Goal: Contribute content

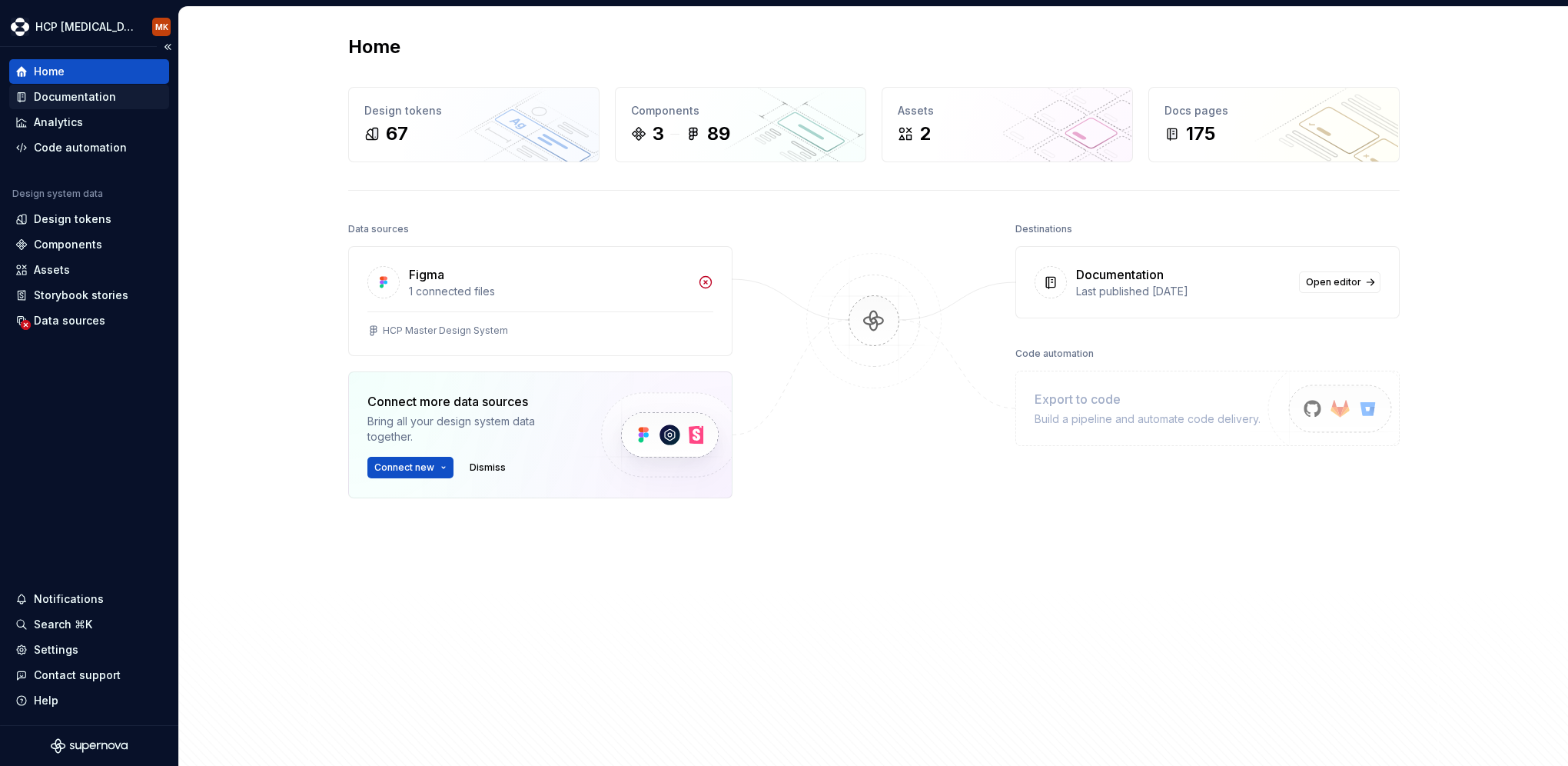
click at [84, 100] on div "Documentation" at bounding box center [74, 96] width 82 height 15
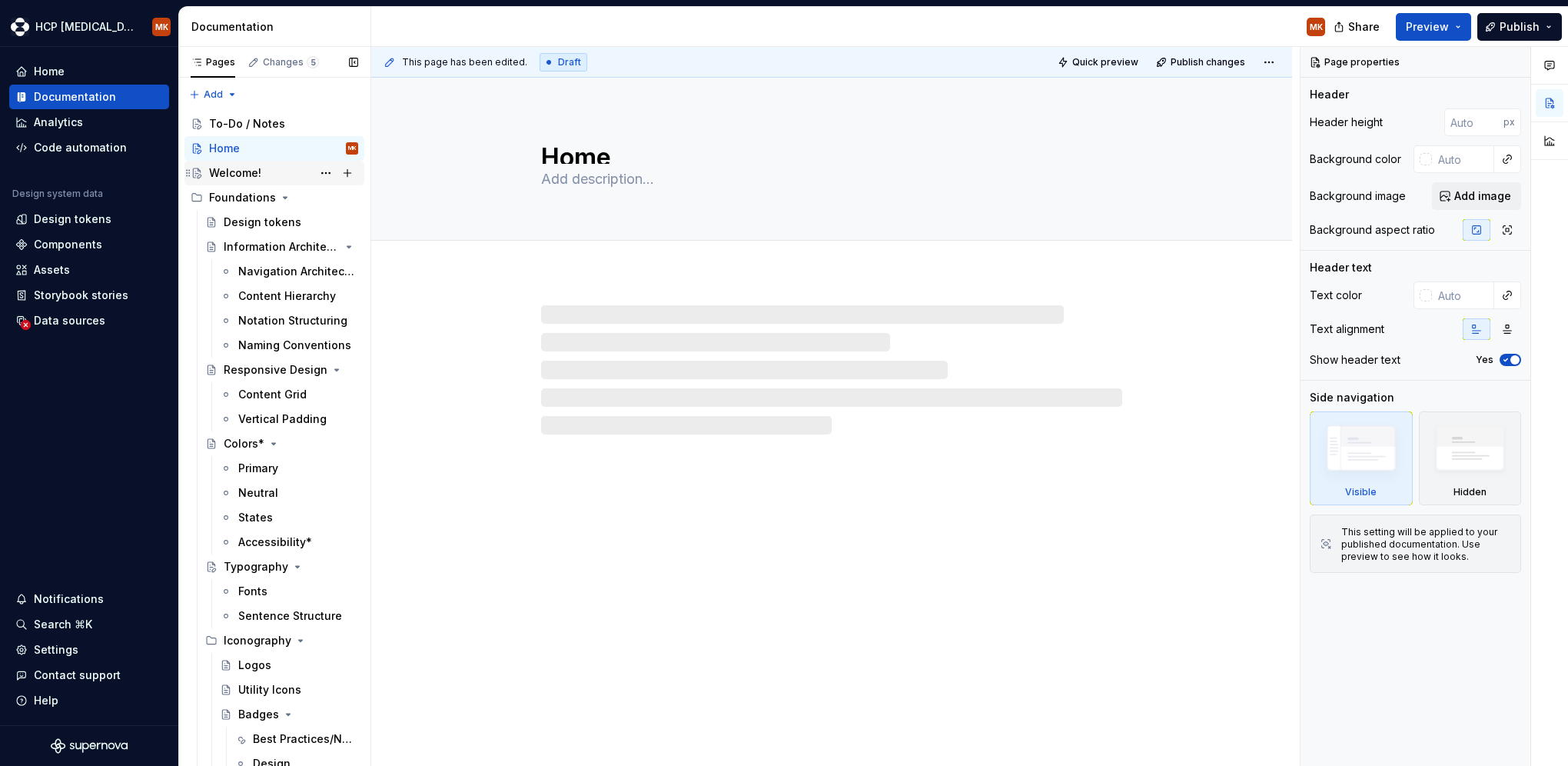
click at [253, 175] on div "Welcome!" at bounding box center [235, 172] width 53 height 15
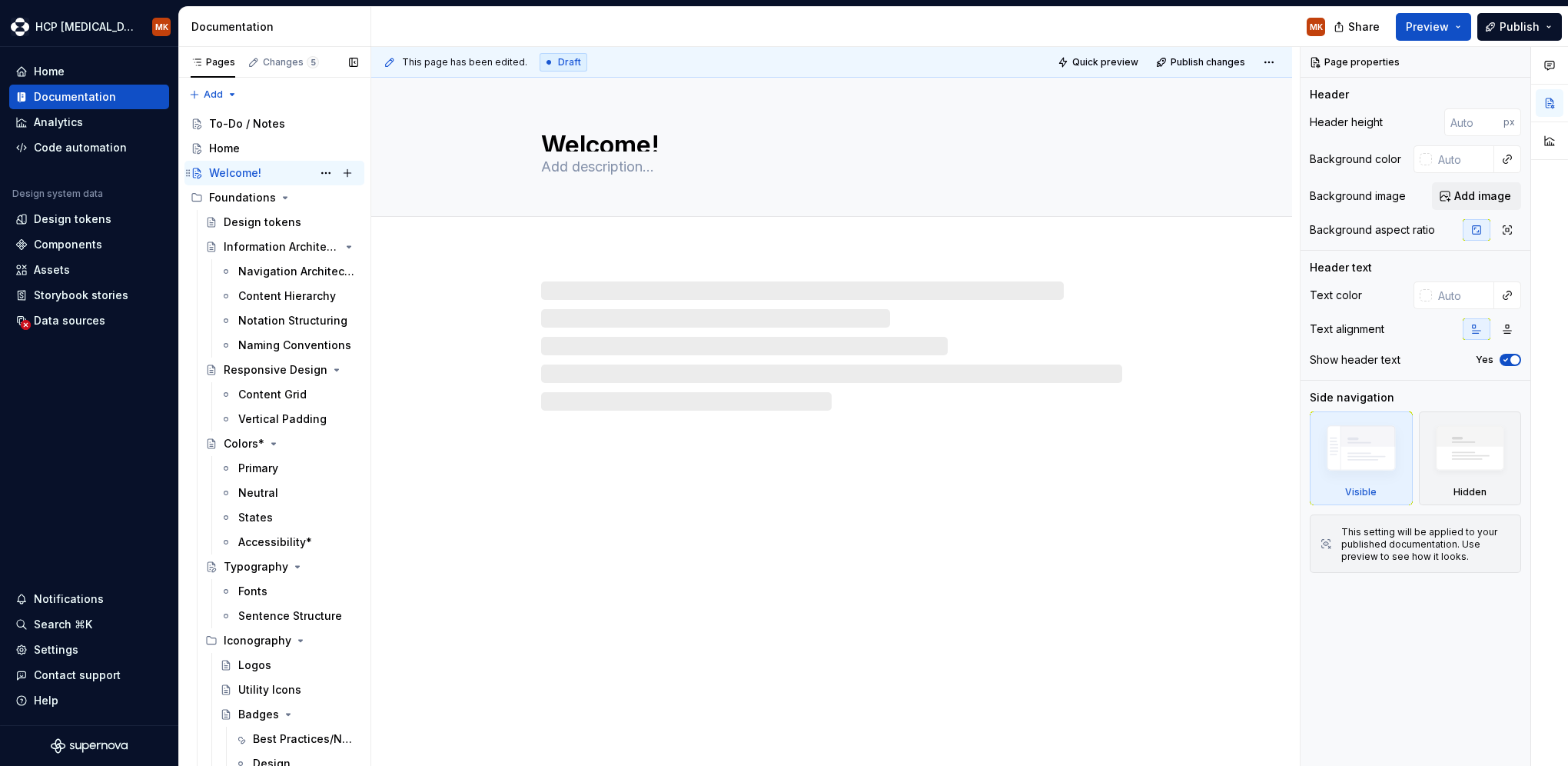
click at [253, 175] on div "Welcome!" at bounding box center [235, 172] width 53 height 15
click at [649, 143] on textarea "Welcome!" at bounding box center [828, 139] width 581 height 25
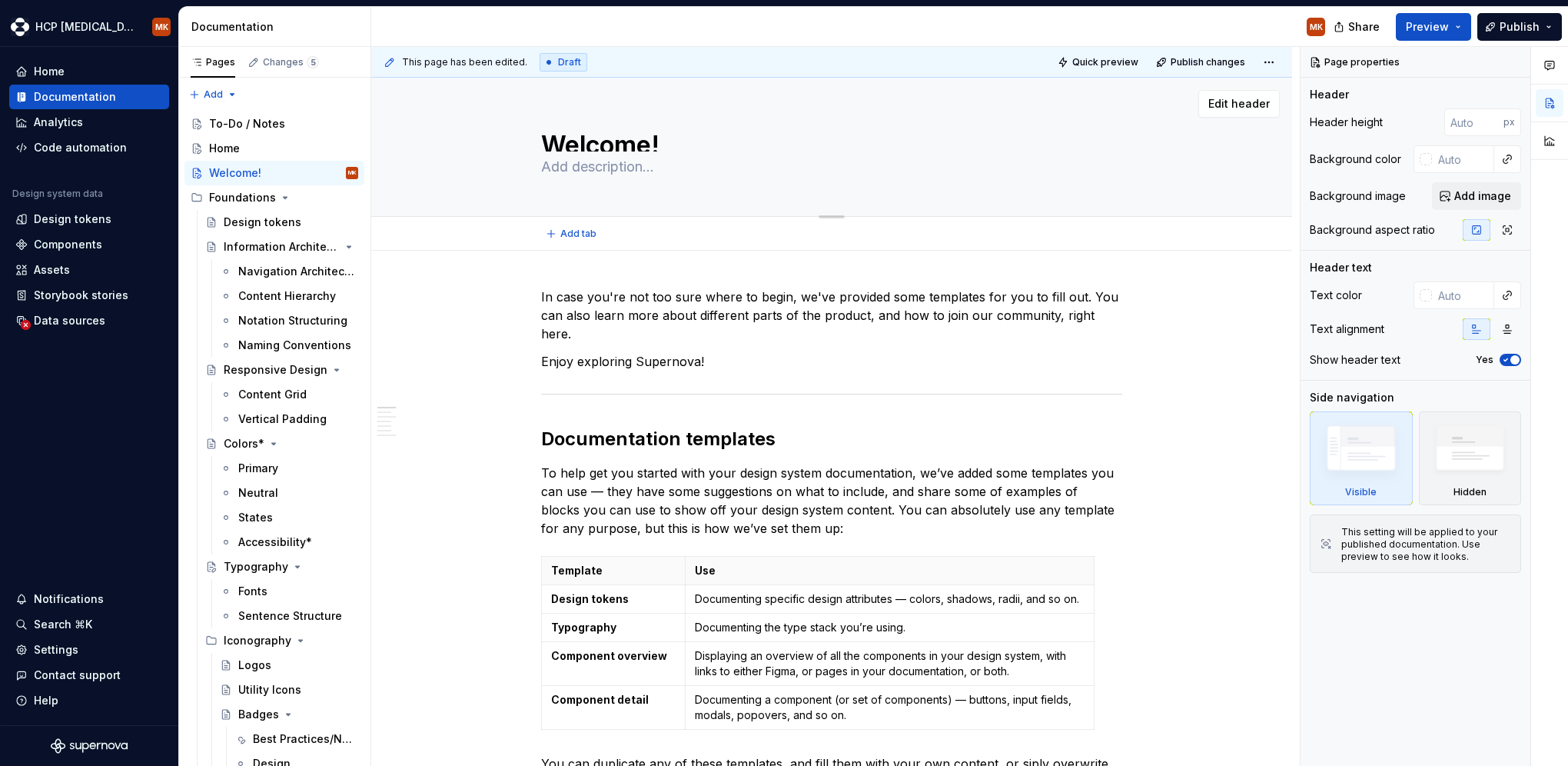
type textarea "*"
type textarea "Welcome and !"
type textarea "*"
type textarea "Welcome and S!"
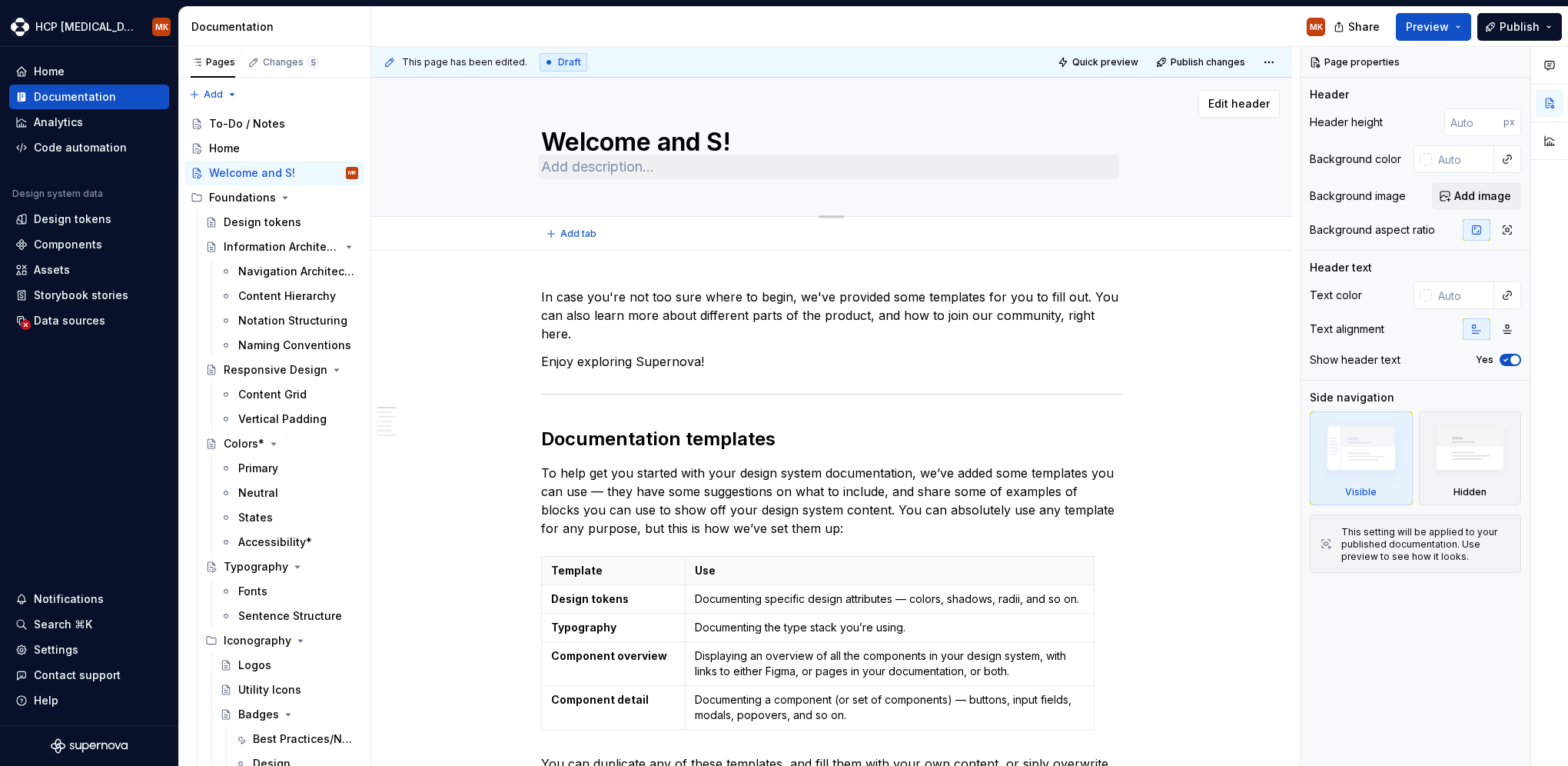
type textarea "*"
type textarea "Welcome and Sa!"
type textarea "*"
type textarea "You’ve landed in your new design system documentation."
type textarea "*"
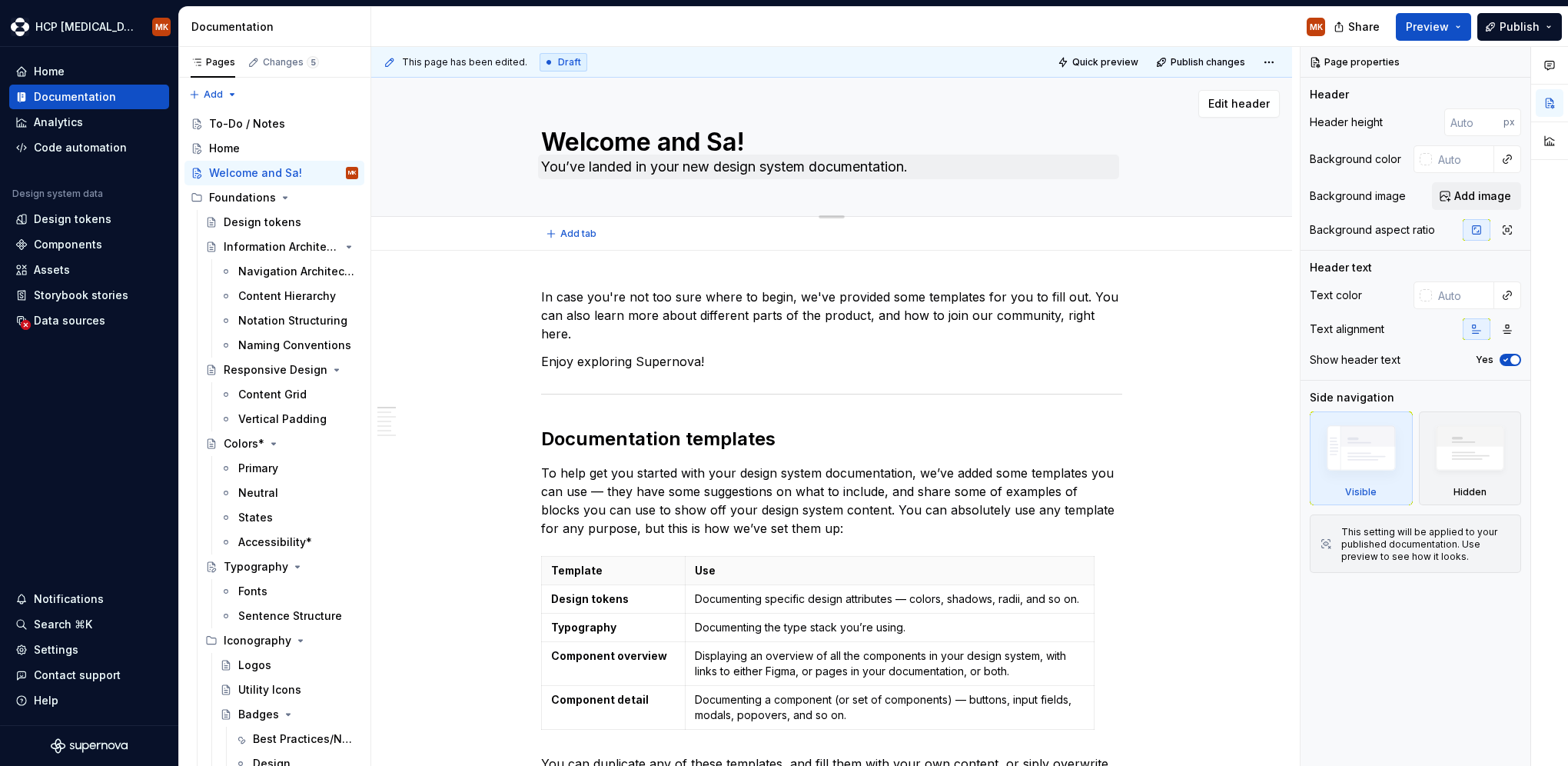
type textarea "Welcome and Sal!"
type textarea "*"
type textarea "Welcome and Salu!"
type textarea "*"
type textarea "Welcome and Saluta!"
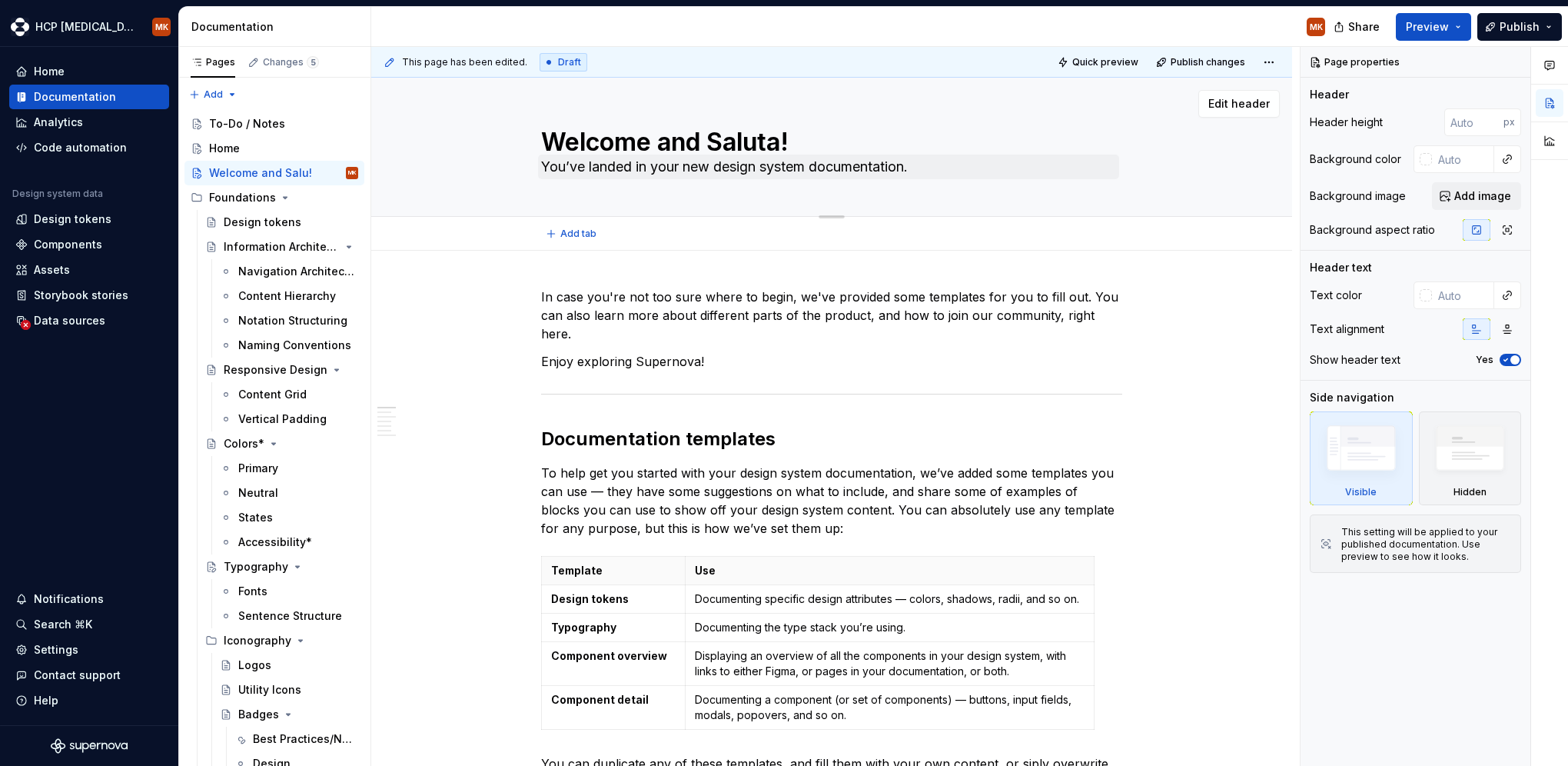
type textarea "*"
type textarea "Welcome and Salutat!"
type textarea "*"
type textarea "Welcome and Salutatio!"
type textarea "*"
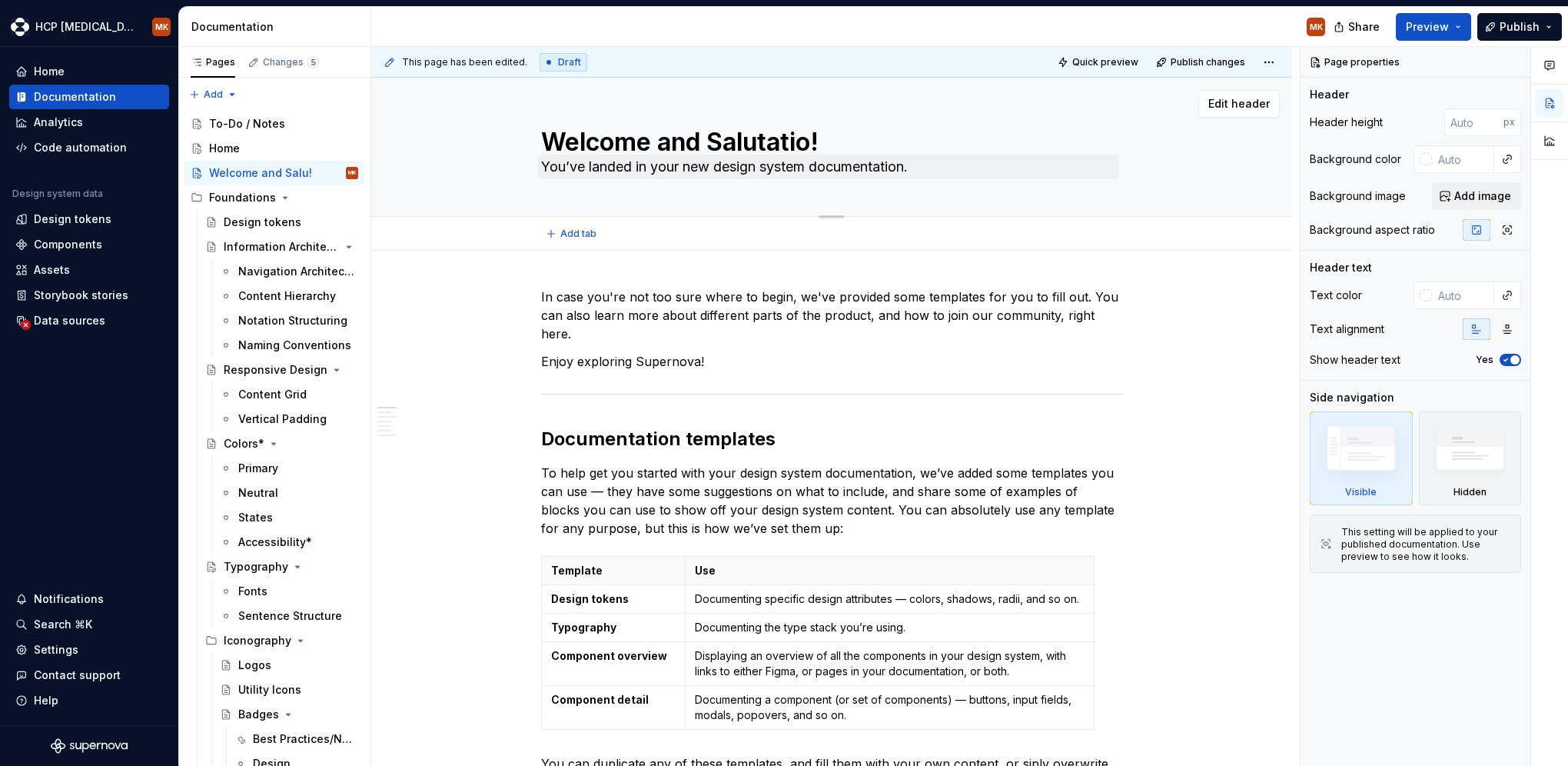
type textarea "Welcome and Salutation!"
type textarea "*"
type textarea "Welcome and Salutations!"
type textarea "*"
type textarea "Welcome and Salutations!"
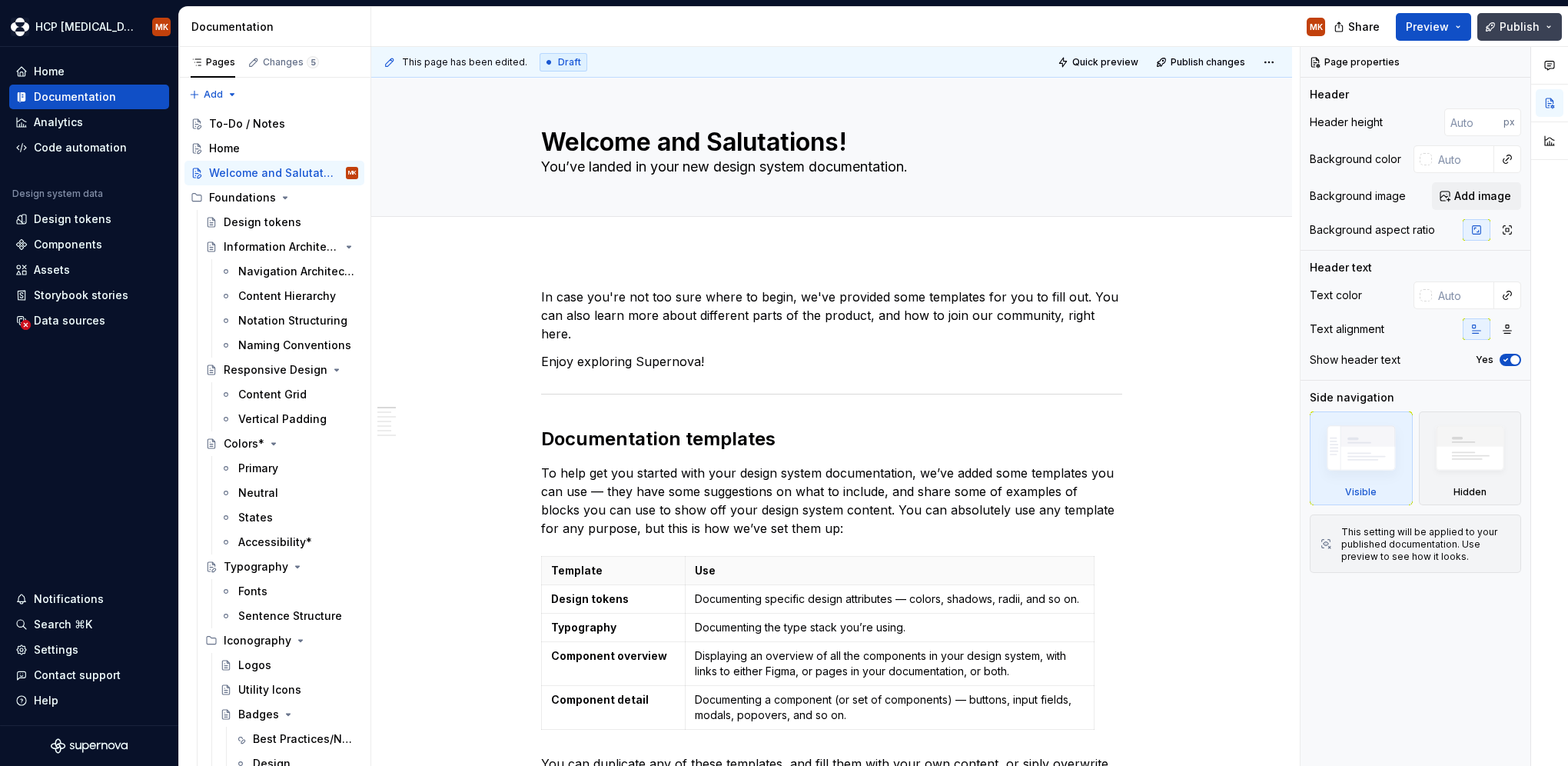
click at [1521, 24] on span "Publish" at bounding box center [1520, 26] width 40 height 15
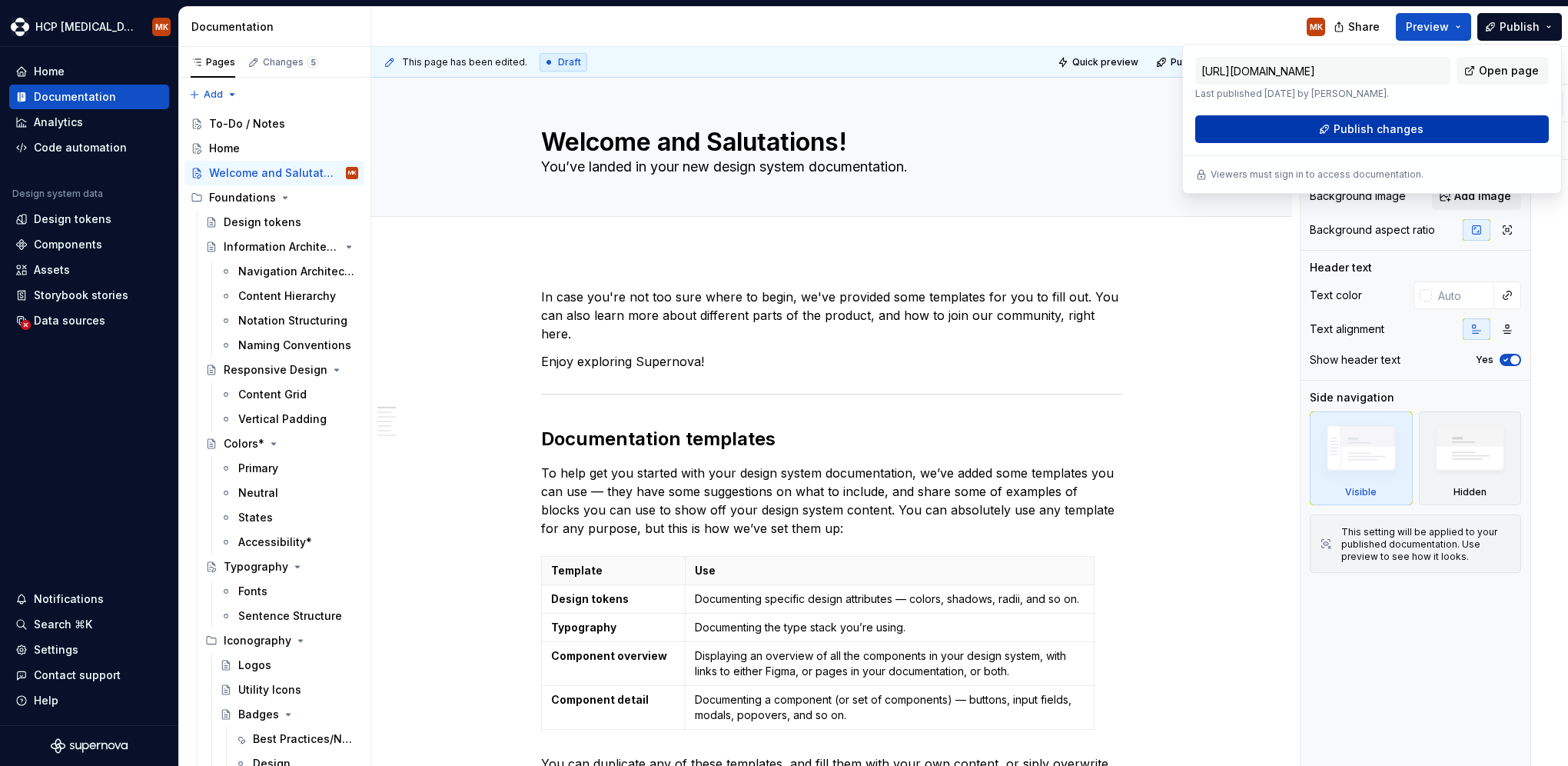
drag, startPoint x: 1521, startPoint y: 24, endPoint x: 1445, endPoint y: 128, distance: 128.8
click at [1445, 128] on button "Publish changes" at bounding box center [1373, 129] width 354 height 28
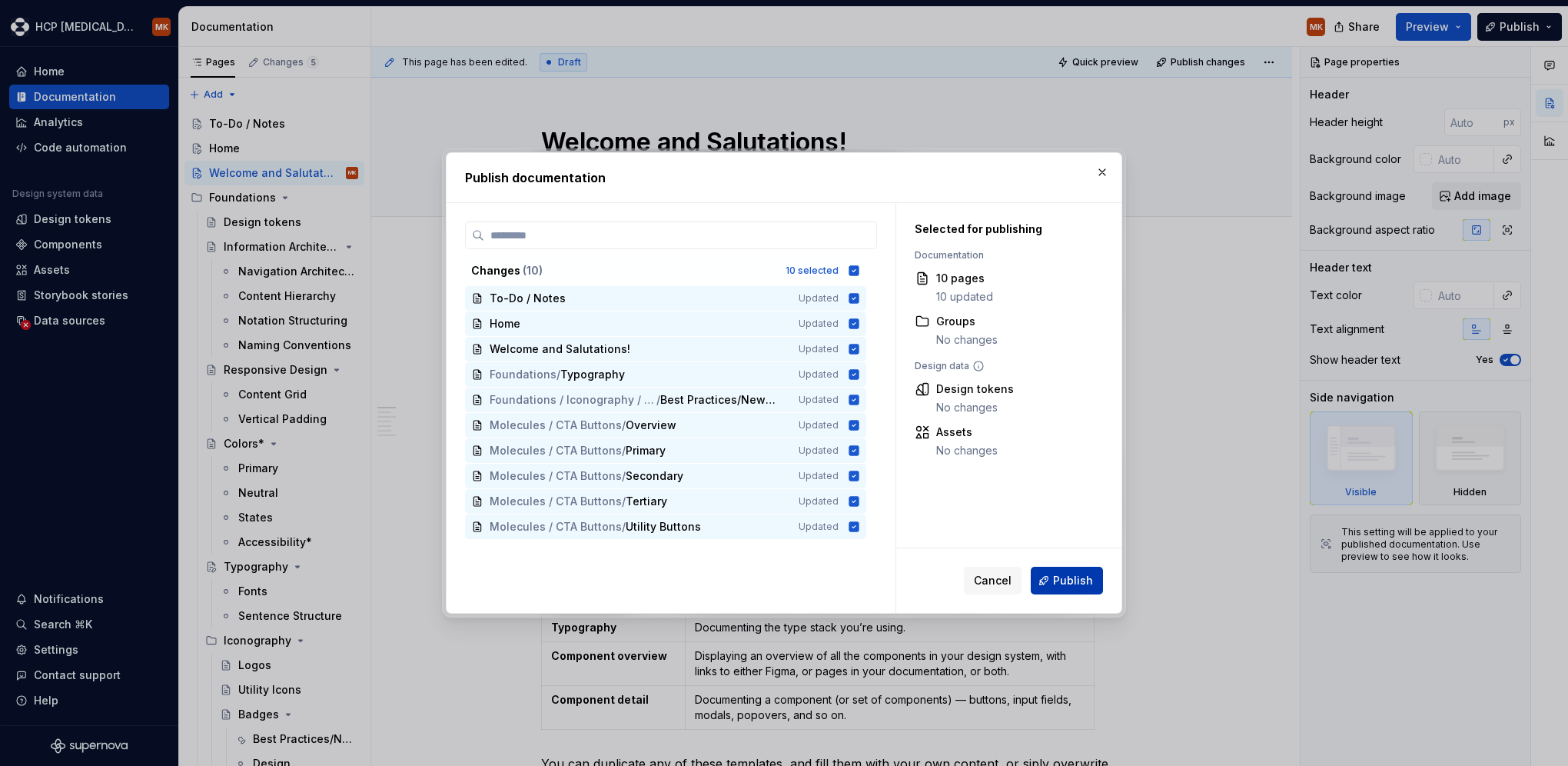
click at [1070, 587] on span "Publish" at bounding box center [1073, 579] width 40 height 15
click at [1069, 591] on p "Documenting specific design attributes — colors, shadows, radii, and so on." at bounding box center [890, 599] width 389 height 15
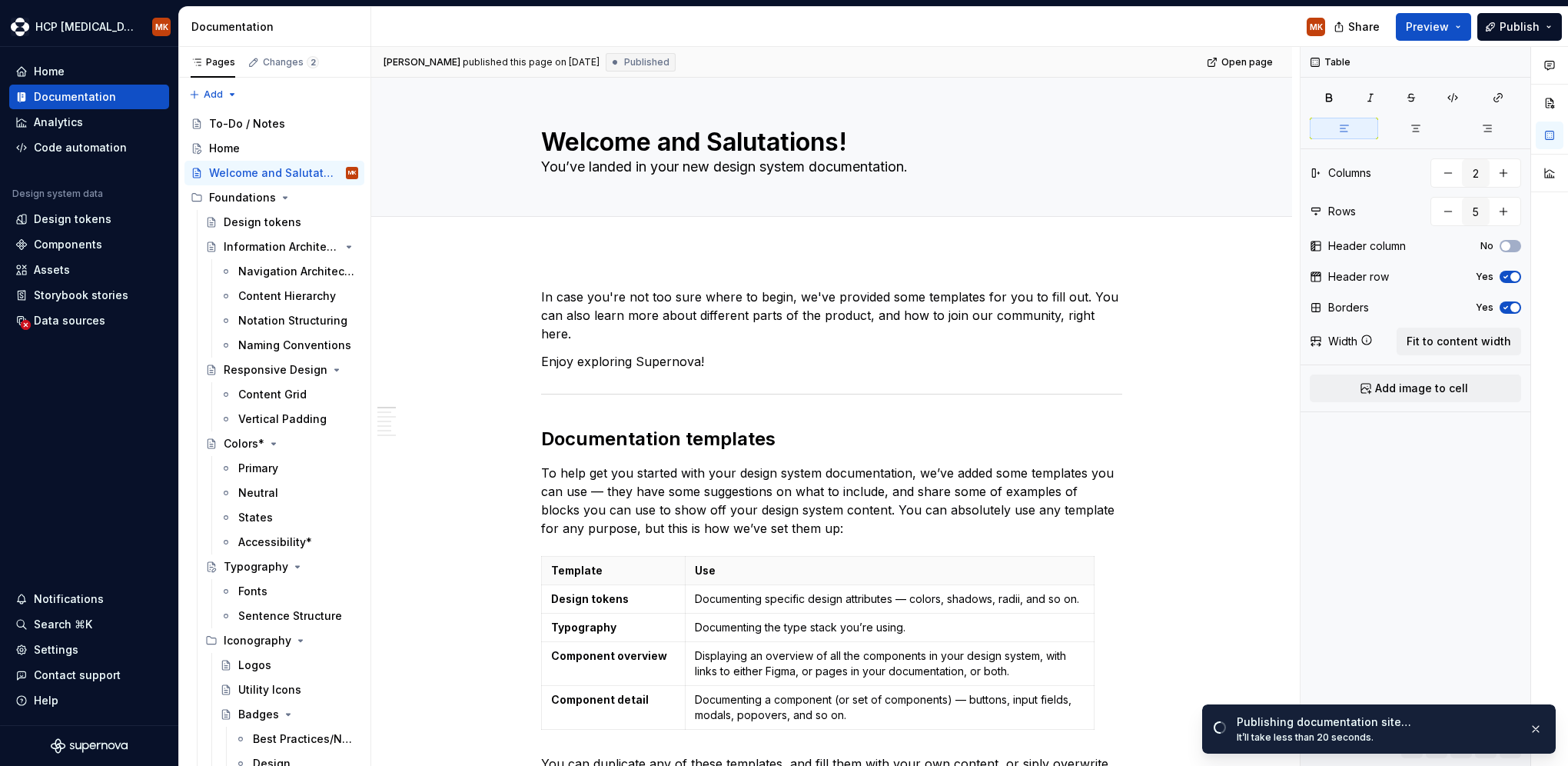
drag, startPoint x: 1318, startPoint y: 736, endPoint x: 1221, endPoint y: 736, distance: 97.0
click at [1221, 735] on div "Publishing documentation site… It’ll take less than 20 seconds." at bounding box center [1379, 729] width 354 height 49
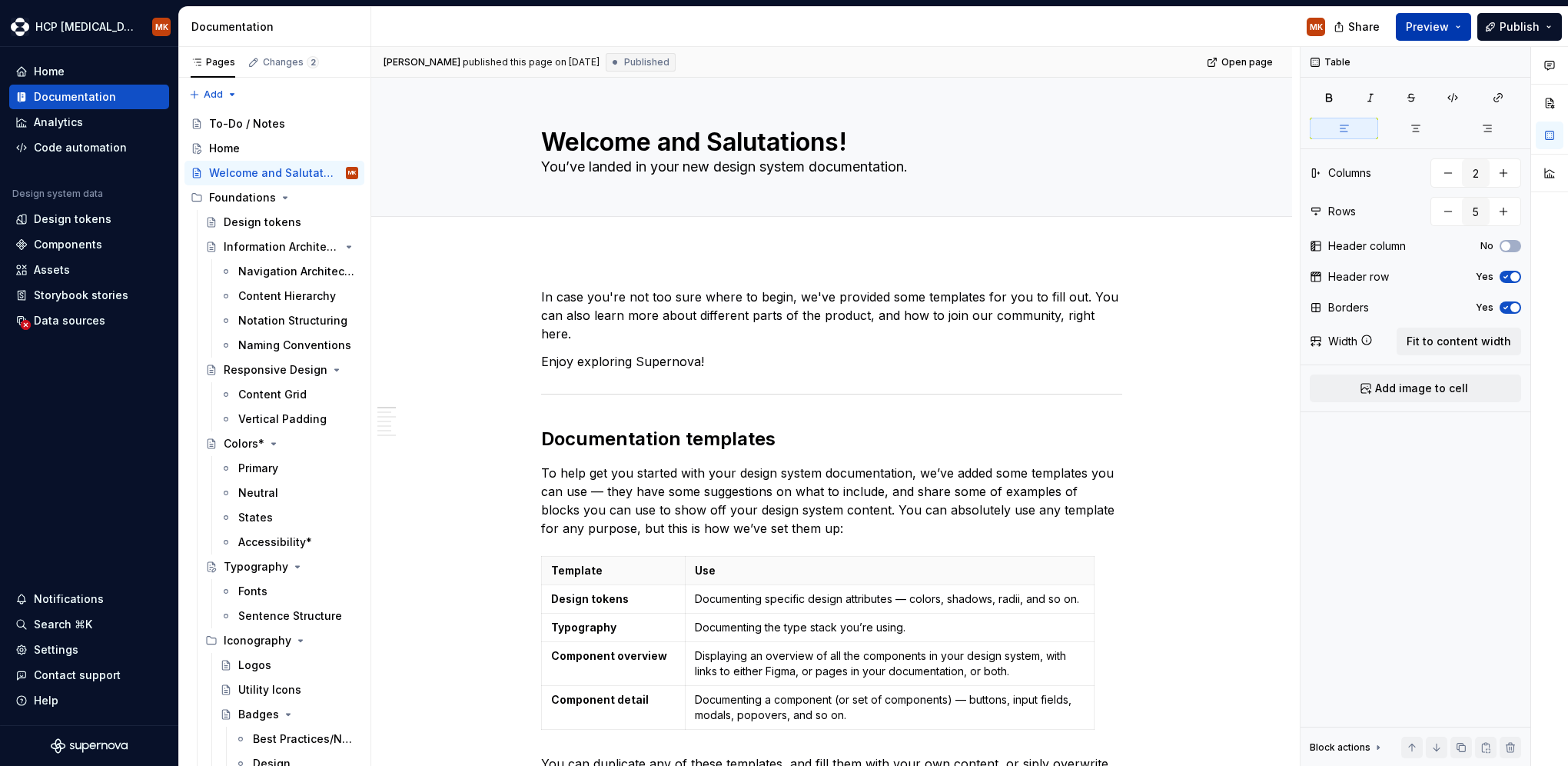
click at [1460, 33] on button "Preview" at bounding box center [1433, 26] width 76 height 28
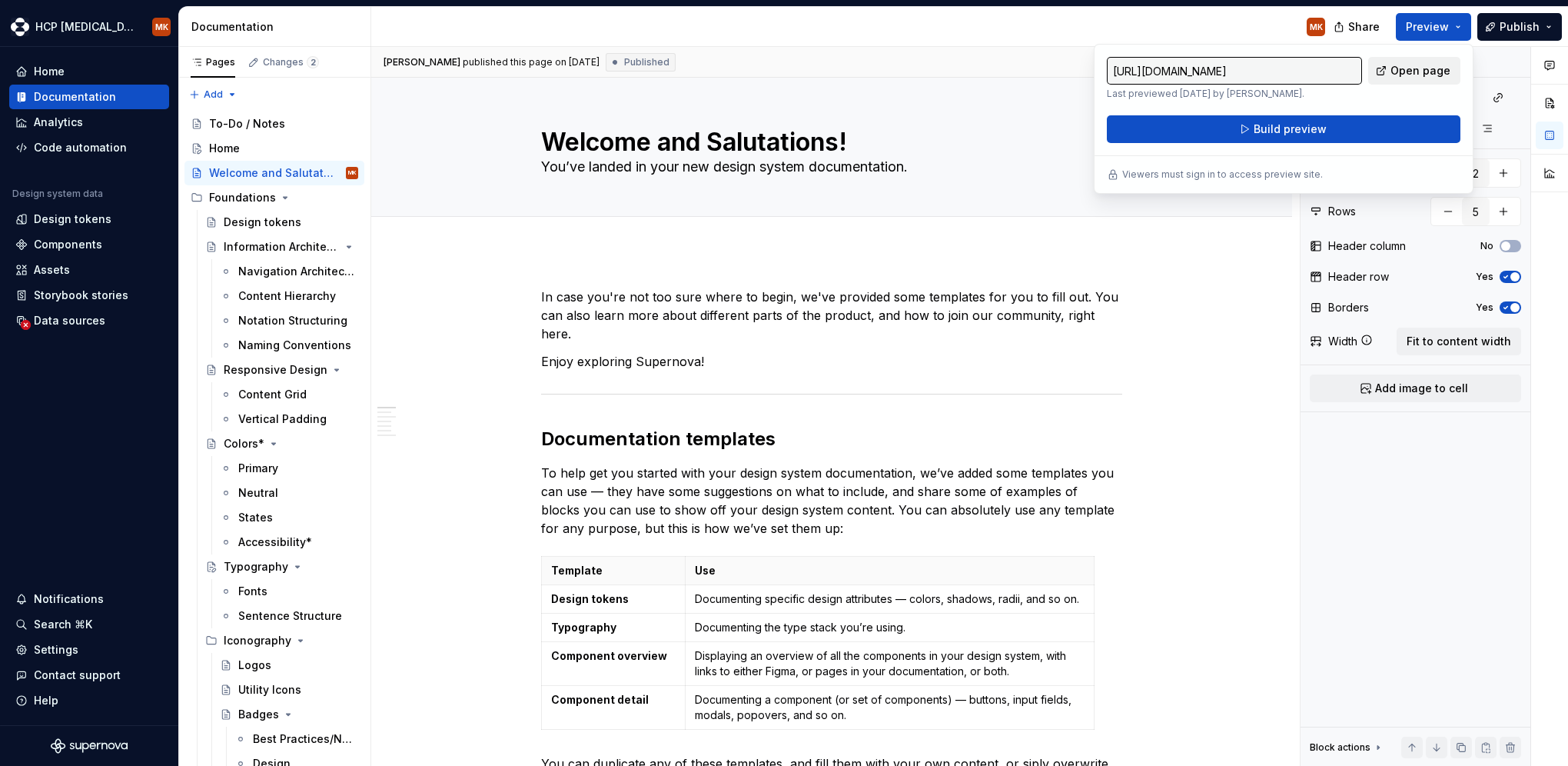
drag, startPoint x: 1460, startPoint y: 33, endPoint x: 1405, endPoint y: 66, distance: 64.1
click at [1405, 66] on span "Open page" at bounding box center [1421, 70] width 60 height 15
click at [108, 32] on html "HCP Keytruda MK Home Documentation Analytics Code automation Design system data…" at bounding box center [784, 383] width 1568 height 766
click at [112, 26] on html "HCP Keytruda MK Home Documentation Analytics Code automation Design system data…" at bounding box center [784, 383] width 1568 height 766
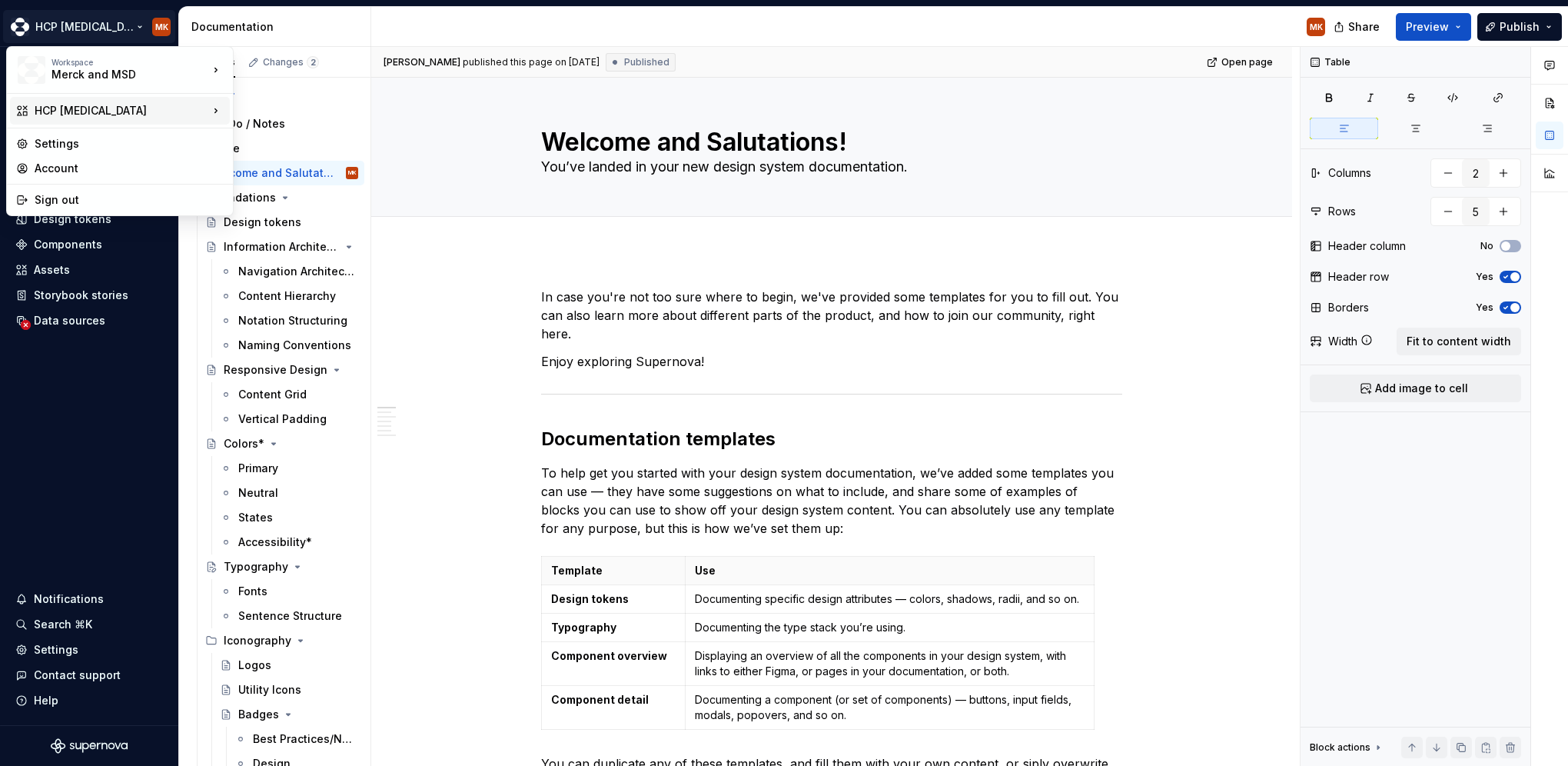
click at [104, 104] on div "HCP Keytruda" at bounding box center [121, 110] width 174 height 15
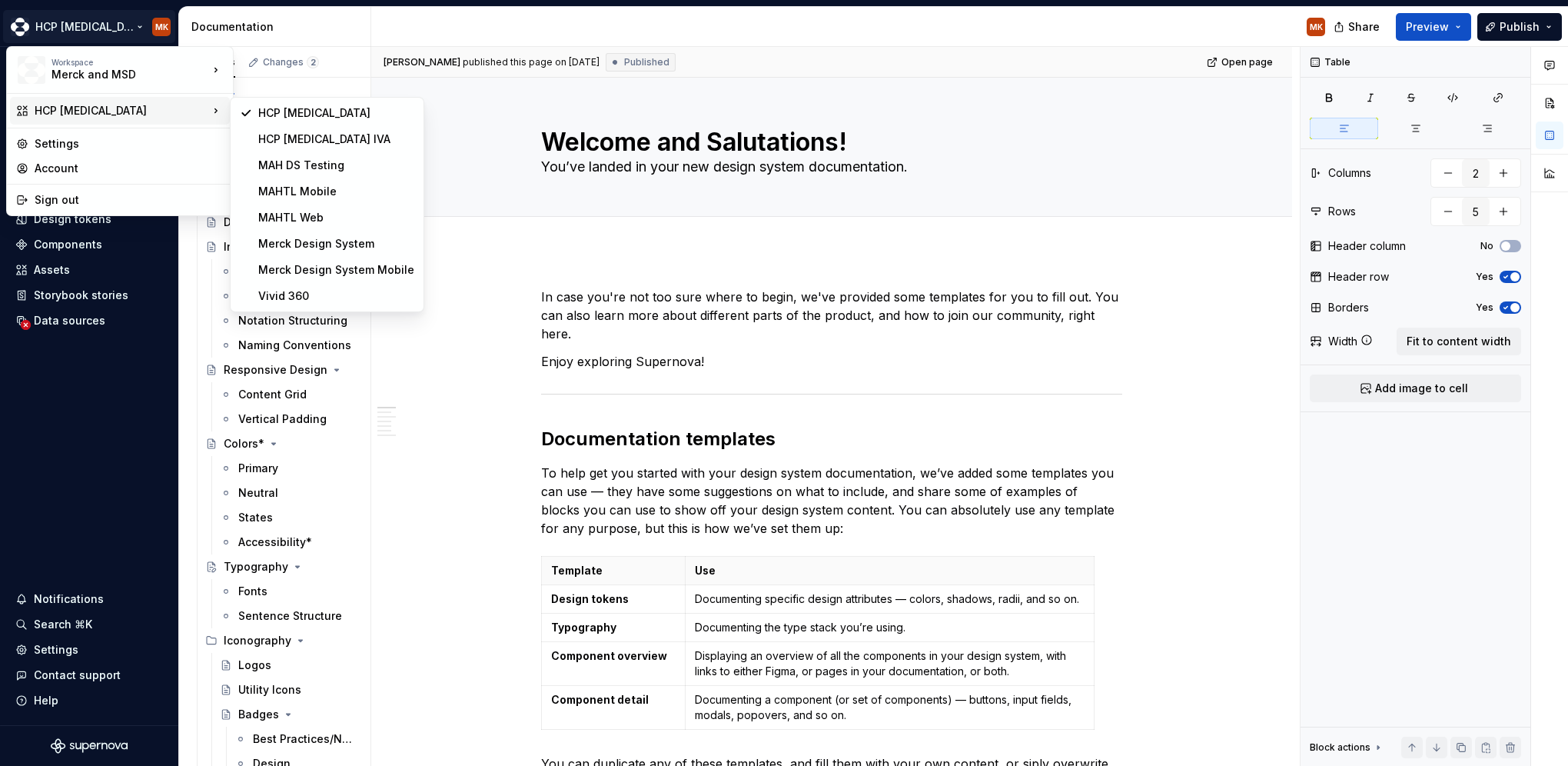
click at [442, 265] on html "HCP Keytruda MK Home Documentation Analytics Code automation Design system data…" at bounding box center [784, 383] width 1568 height 766
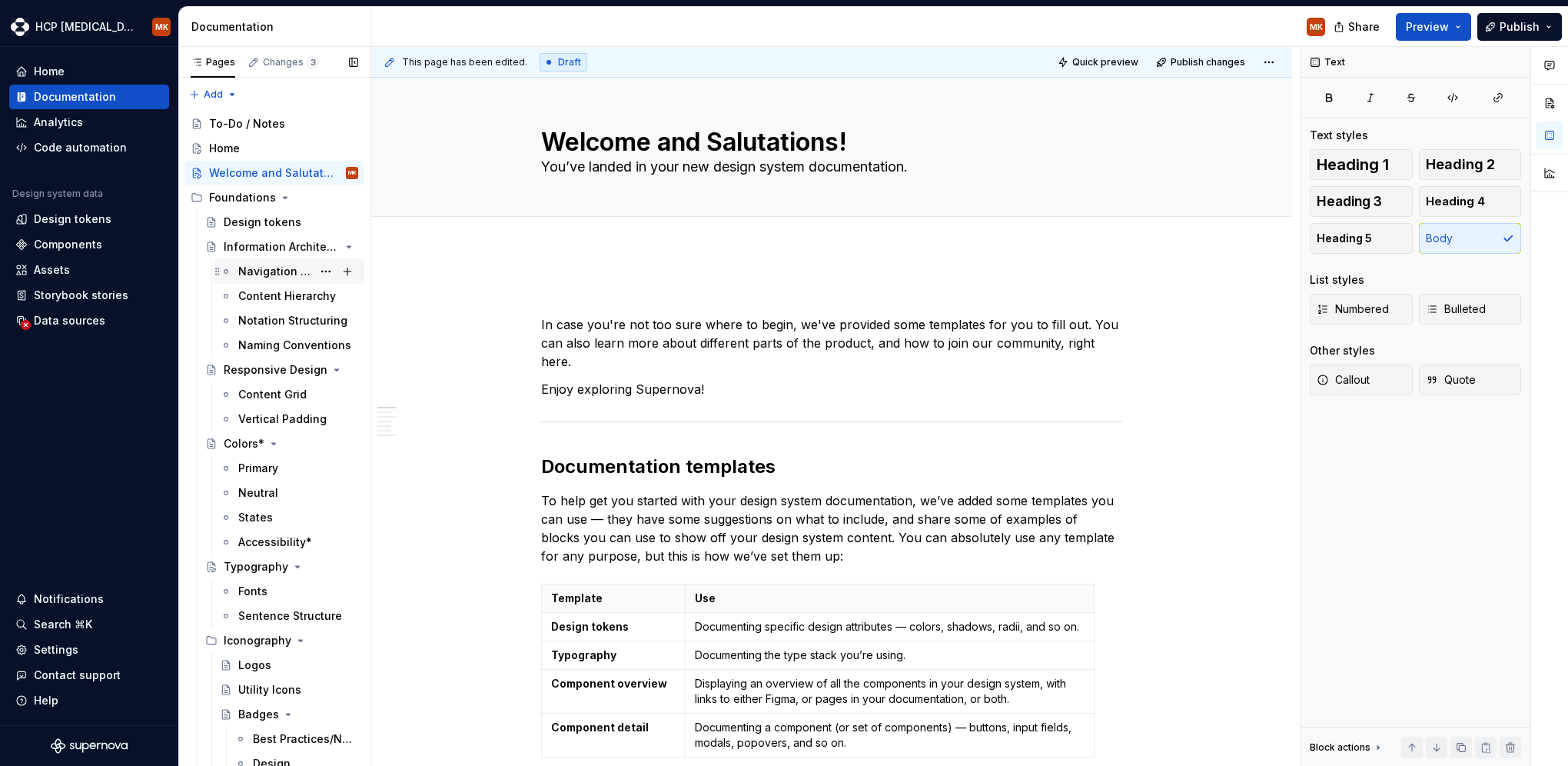
drag, startPoint x: 264, startPoint y: 391, endPoint x: 271, endPoint y: 276, distance: 115.2
click at [264, 391] on div "Content Grid" at bounding box center [273, 394] width 69 height 15
click at [271, 276] on div "Navigation Architecture" at bounding box center [275, 271] width 74 height 15
drag, startPoint x: 271, startPoint y: 276, endPoint x: 221, endPoint y: 295, distance: 53.5
click at [271, 276] on div "Navigation Architecture" at bounding box center [297, 271] width 117 height 15
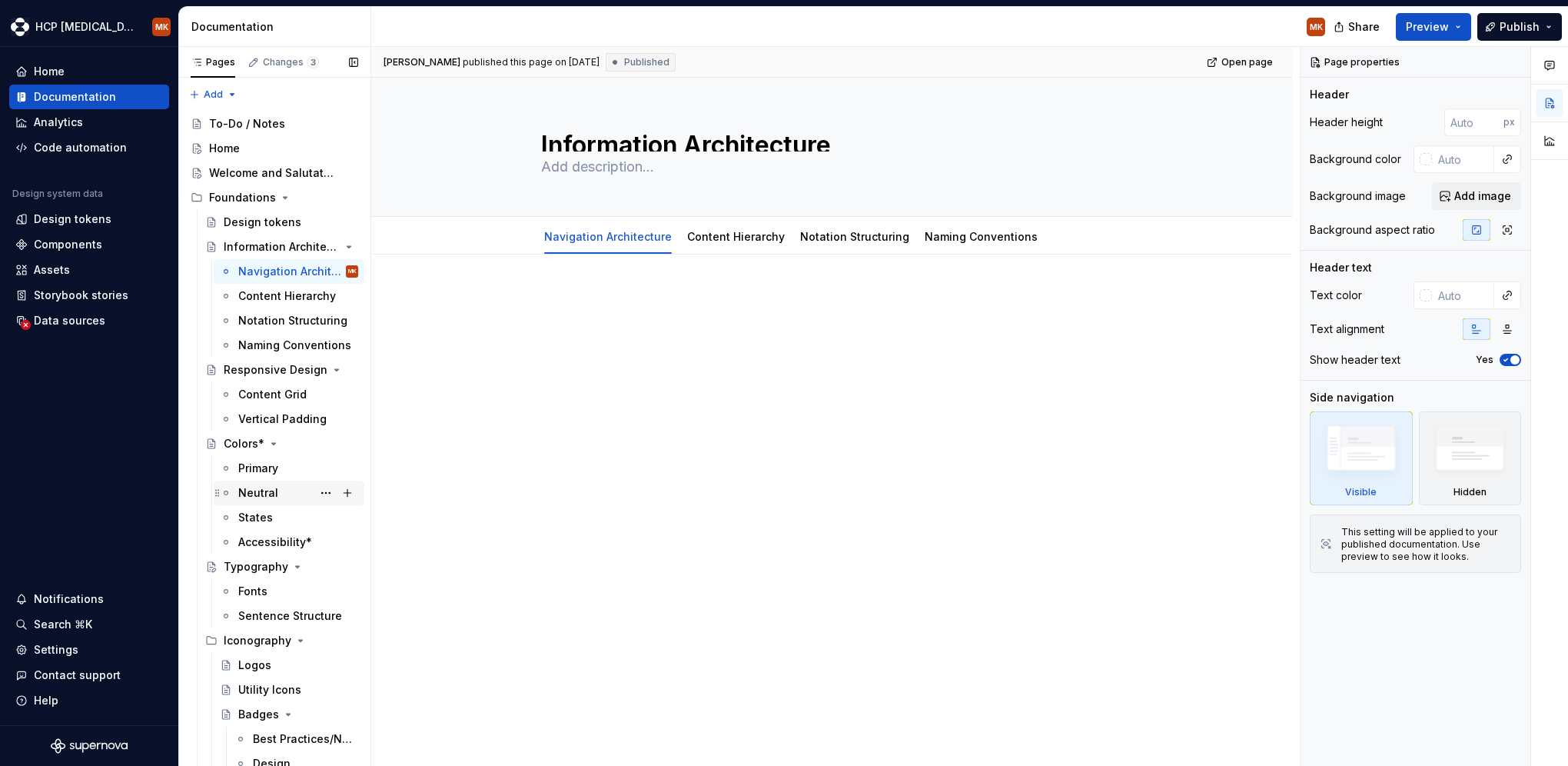
click at [248, 474] on div "Primary" at bounding box center [258, 468] width 40 height 15
click at [250, 470] on div "Primary" at bounding box center [258, 468] width 40 height 15
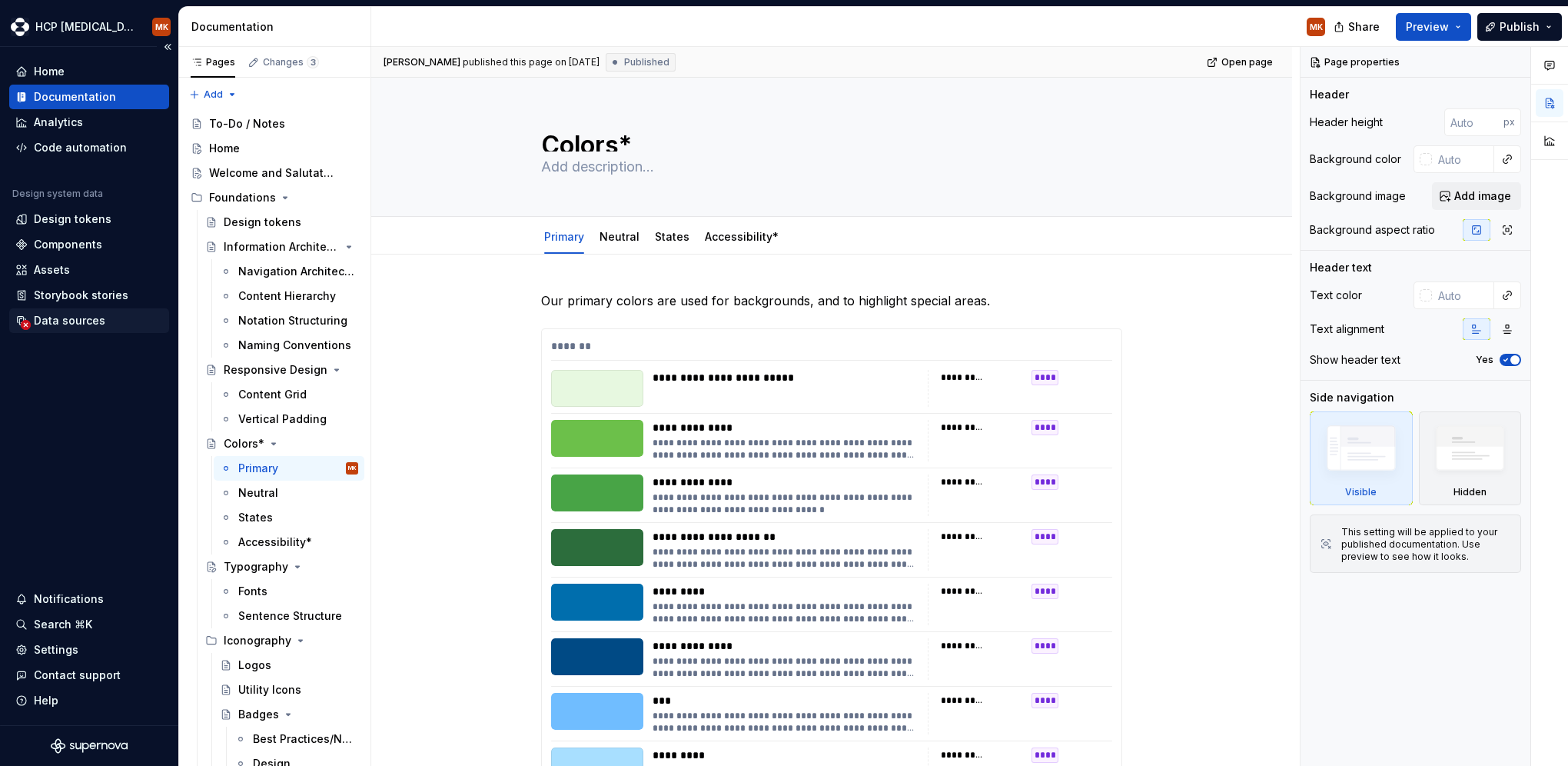
click at [56, 313] on div "Data sources" at bounding box center [69, 320] width 72 height 15
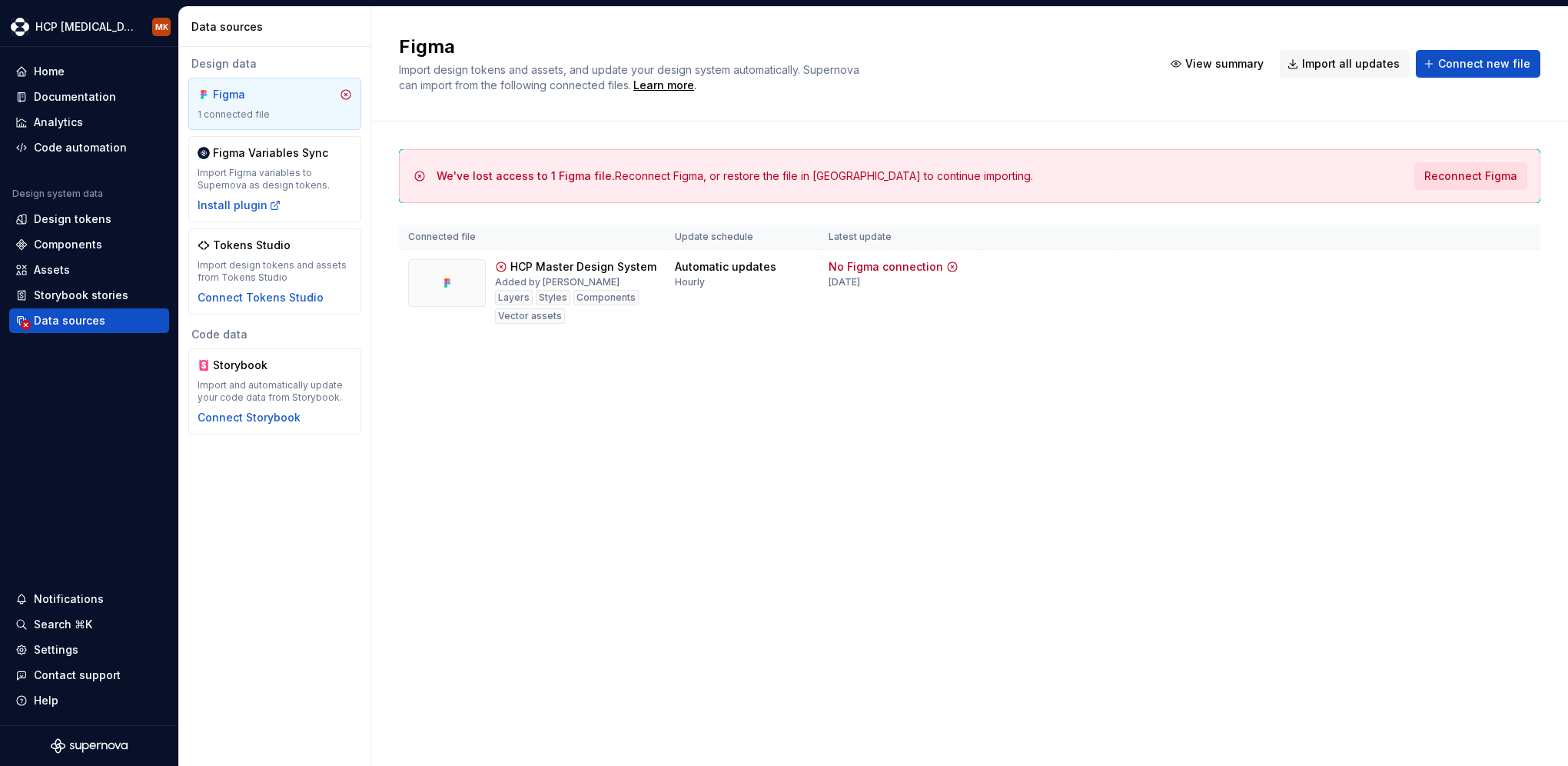
click at [1448, 171] on span "Reconnect Figma" at bounding box center [1471, 175] width 93 height 15
click at [88, 96] on div "Documentation" at bounding box center [74, 96] width 82 height 15
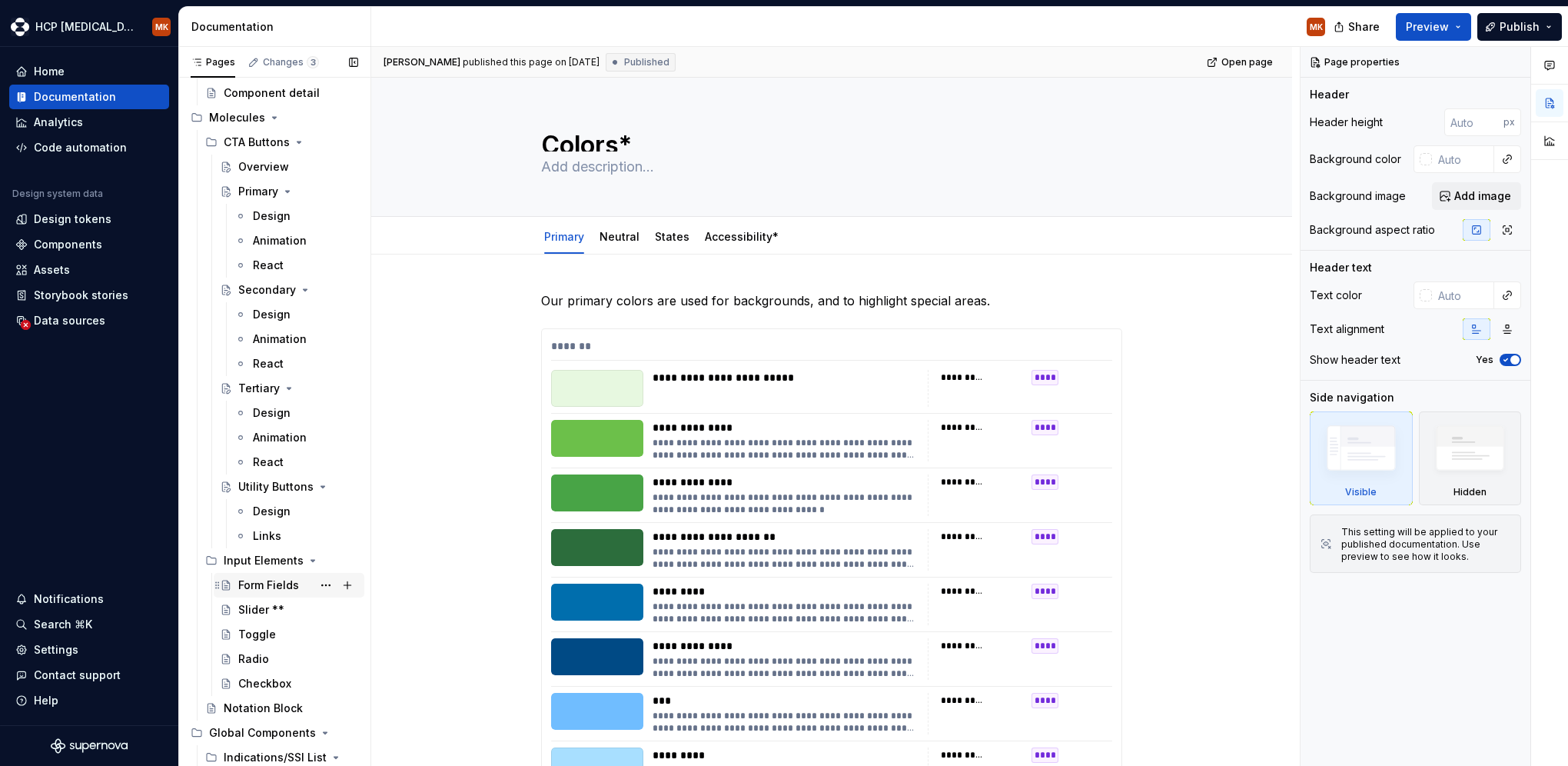
scroll to position [846, 0]
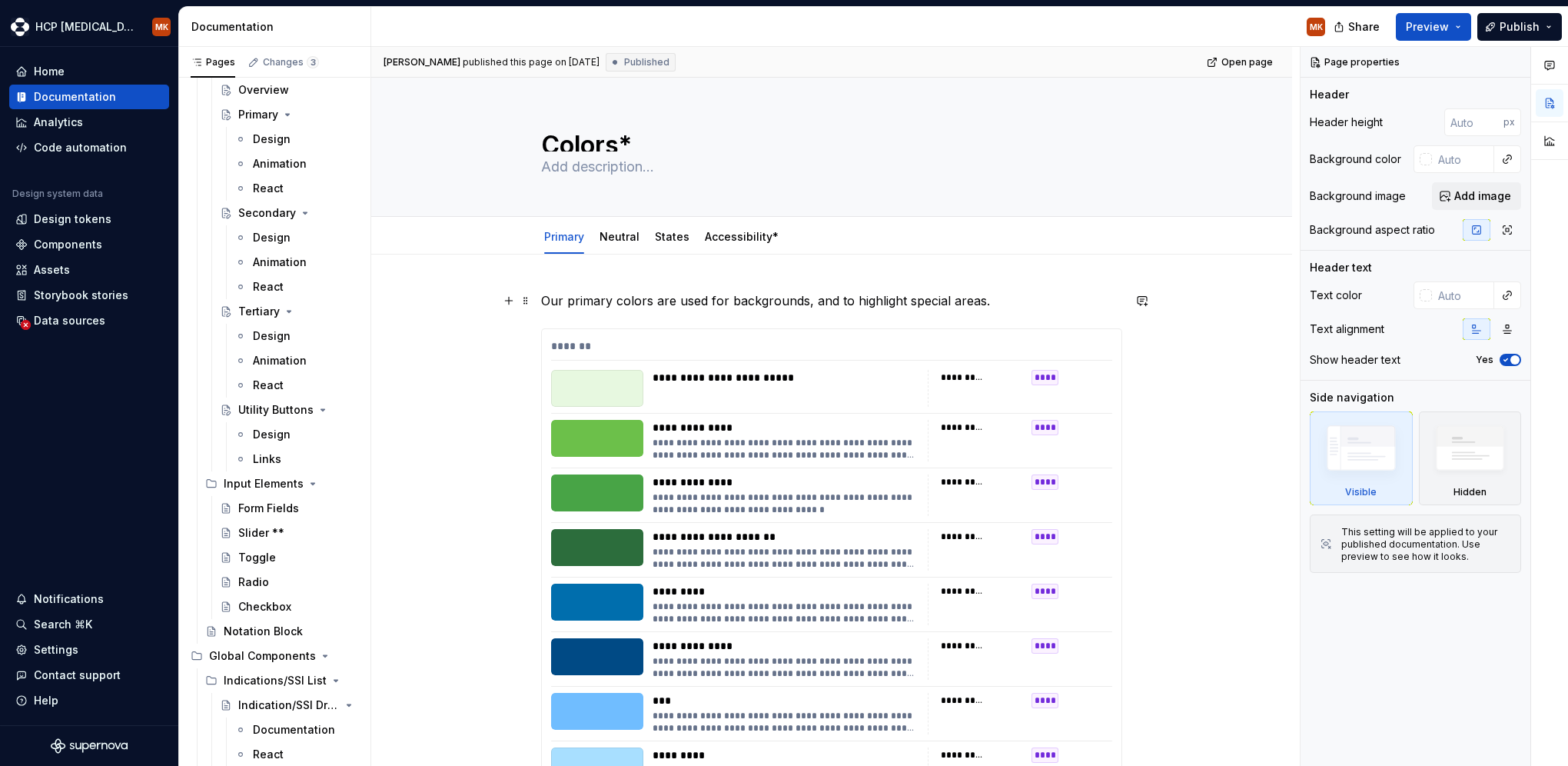
type textarea "*"
